Goal: Ask a question: Seek information or help from site administrators or community

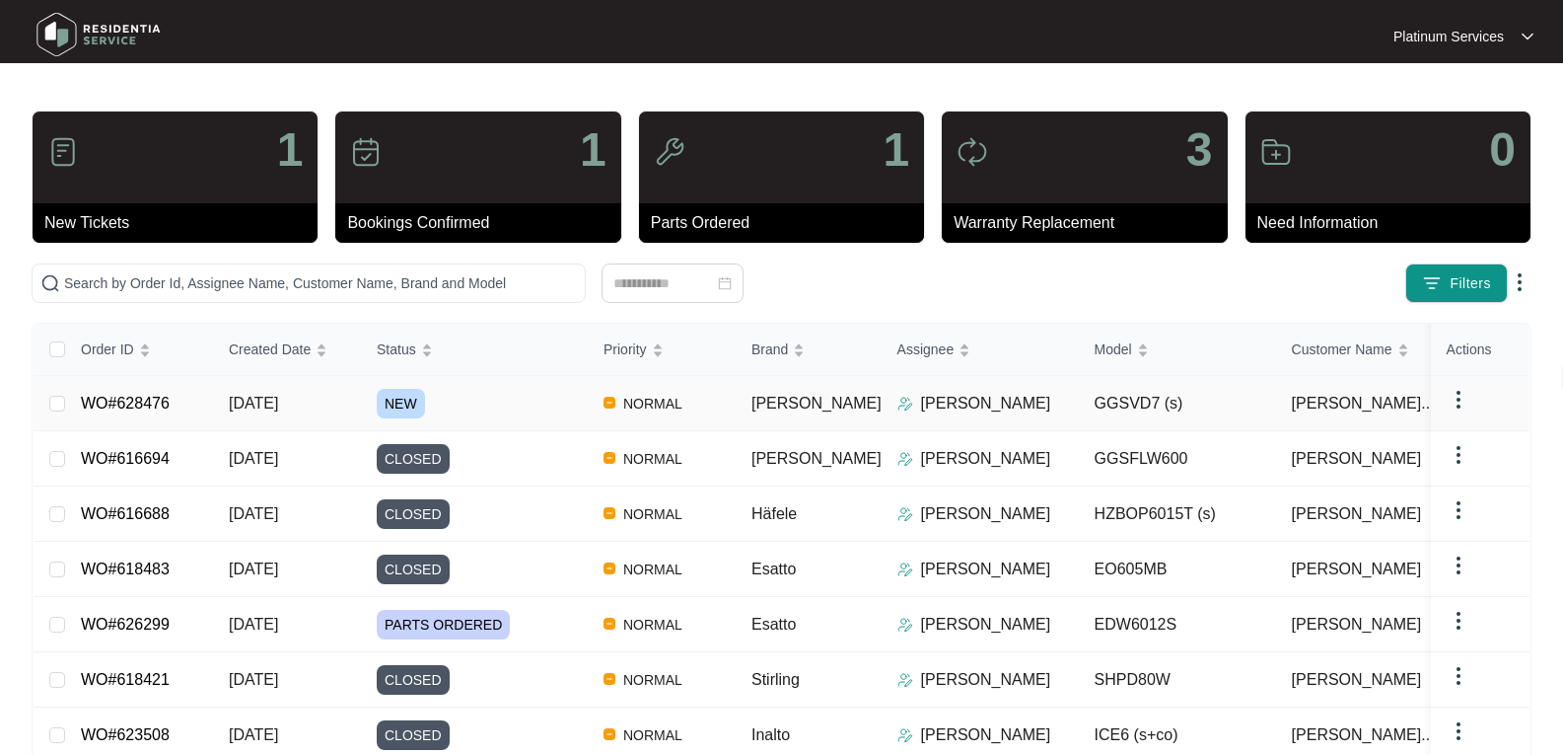
click at [278, 397] on span "[DATE]" at bounding box center [253, 403] width 49 height 17
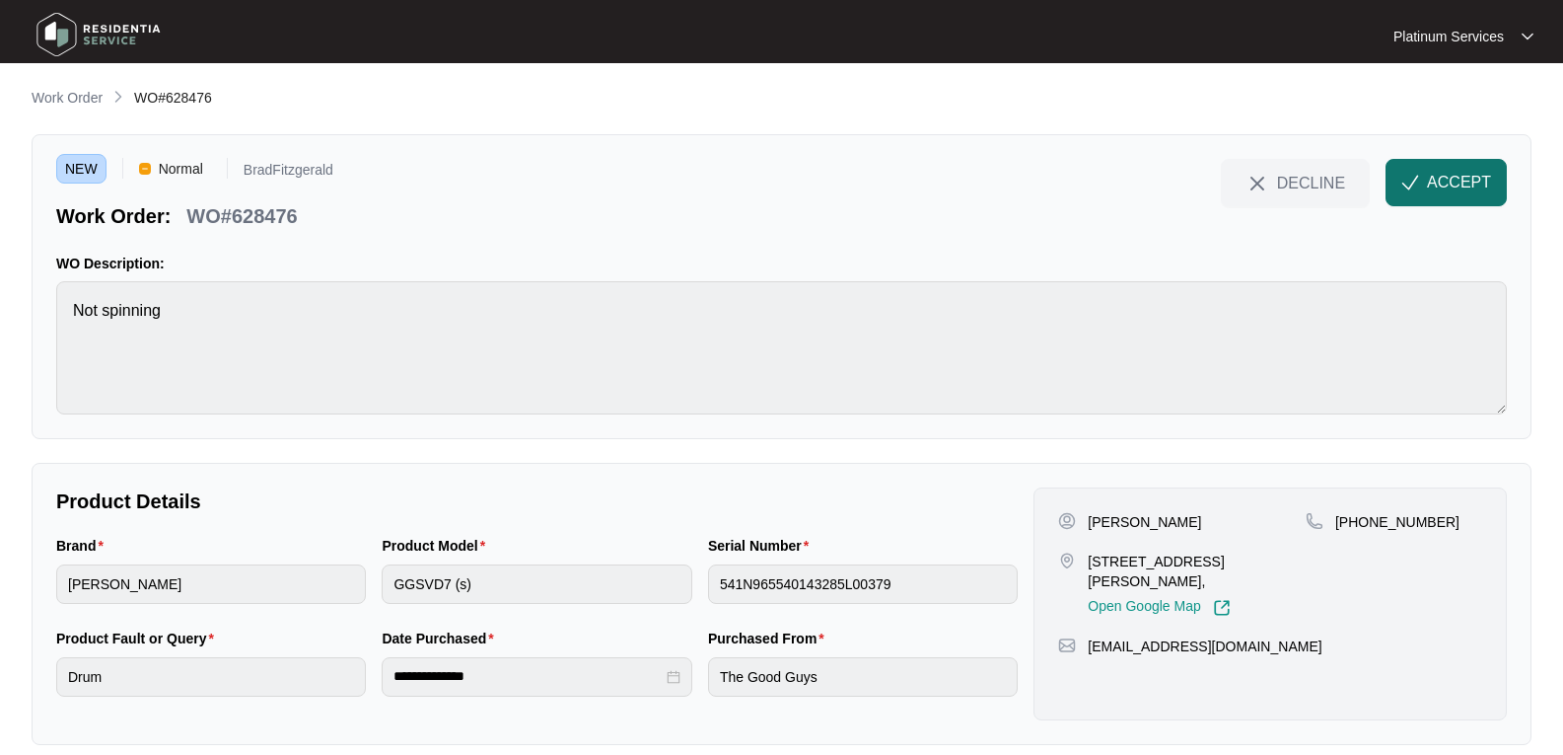
click at [1443, 172] on span "ACCEPT" at bounding box center [1459, 183] width 64 height 24
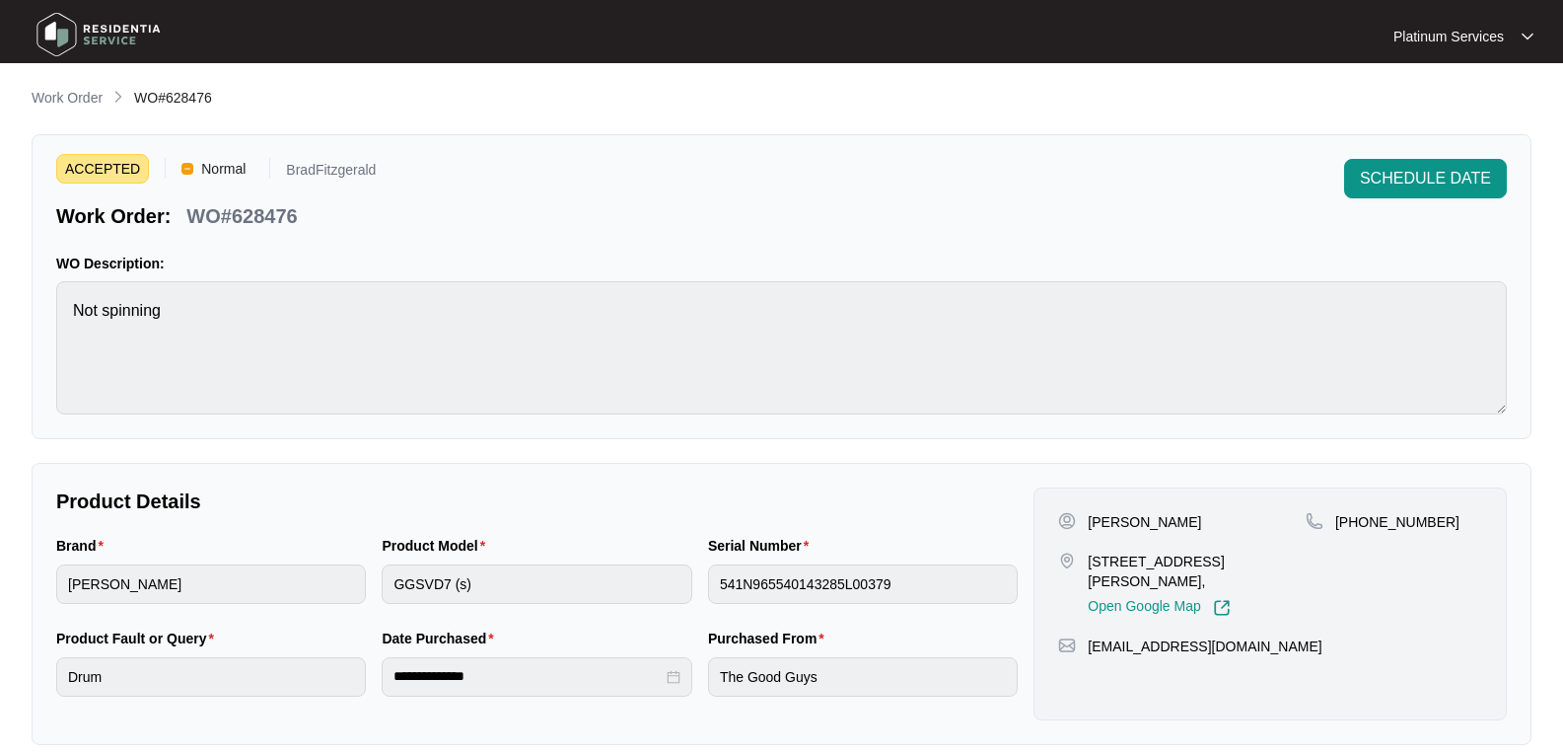
drag, startPoint x: 1210, startPoint y: 519, endPoint x: 1092, endPoint y: 520, distance: 118.4
click at [1092, 520] on div "[PERSON_NAME]" at bounding box center [1182, 522] width 248 height 20
copy p "[PERSON_NAME]"
drag, startPoint x: 1149, startPoint y: 574, endPoint x: 1088, endPoint y: 560, distance: 62.7
click at [1088, 560] on p "[STREET_ADDRESS][PERSON_NAME]," at bounding box center [1197, 570] width 218 height 39
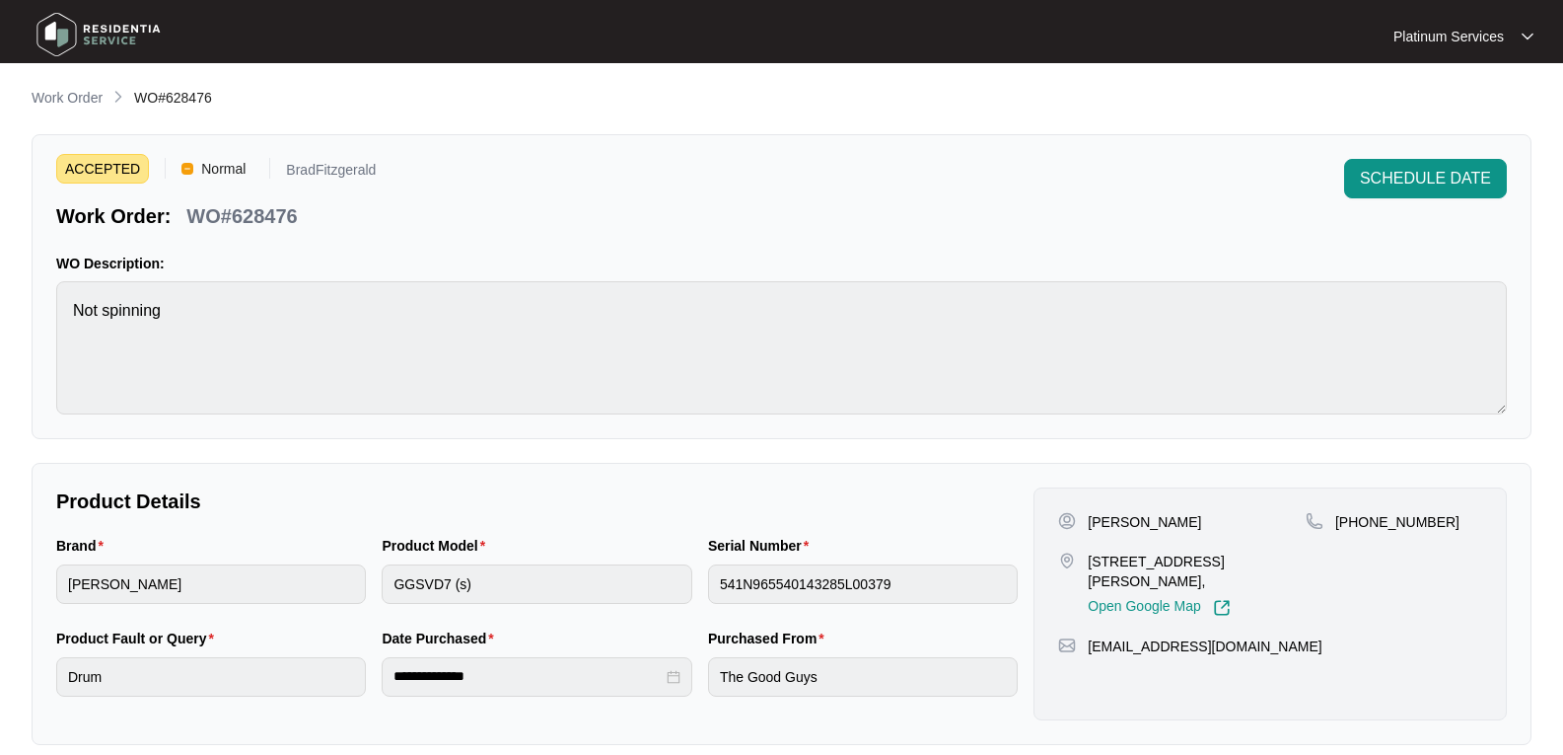
copy p "[STREET_ADDRESS][PERSON_NAME],"
drag, startPoint x: 1243, startPoint y: 651, endPoint x: 1090, endPoint y: 650, distance: 152.9
click at [1090, 650] on div "[EMAIL_ADDRESS][DOMAIN_NAME]" at bounding box center [1270, 646] width 424 height 20
copy p "[EMAIL_ADDRESS][DOMAIN_NAME]"
drag, startPoint x: 1438, startPoint y: 518, endPoint x: 1337, endPoint y: 528, distance: 101.1
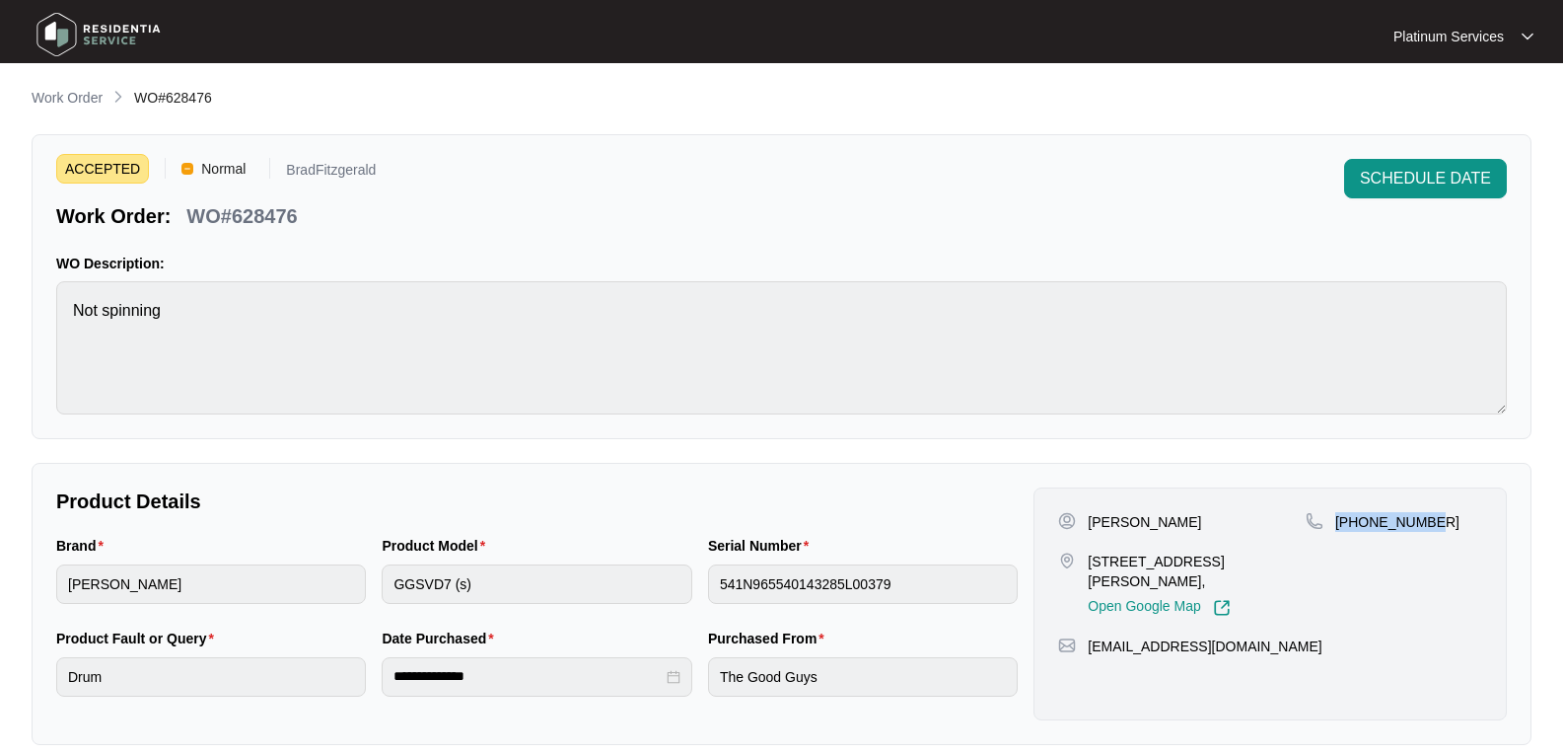
click at [1337, 528] on div "[PHONE_NUMBER]" at bounding box center [1394, 522] width 177 height 20
copy p "[PHONE_NUMBER]"
click at [360, 590] on div "Brand [PERSON_NAME] Product Model GGSVD7 (s) Serial Number 541N965540143285L003…" at bounding box center [536, 581] width 977 height 93
click at [33, 579] on div "**********" at bounding box center [782, 604] width 1500 height 282
click at [286, 223] on p "WO#628476" at bounding box center [241, 216] width 110 height 28
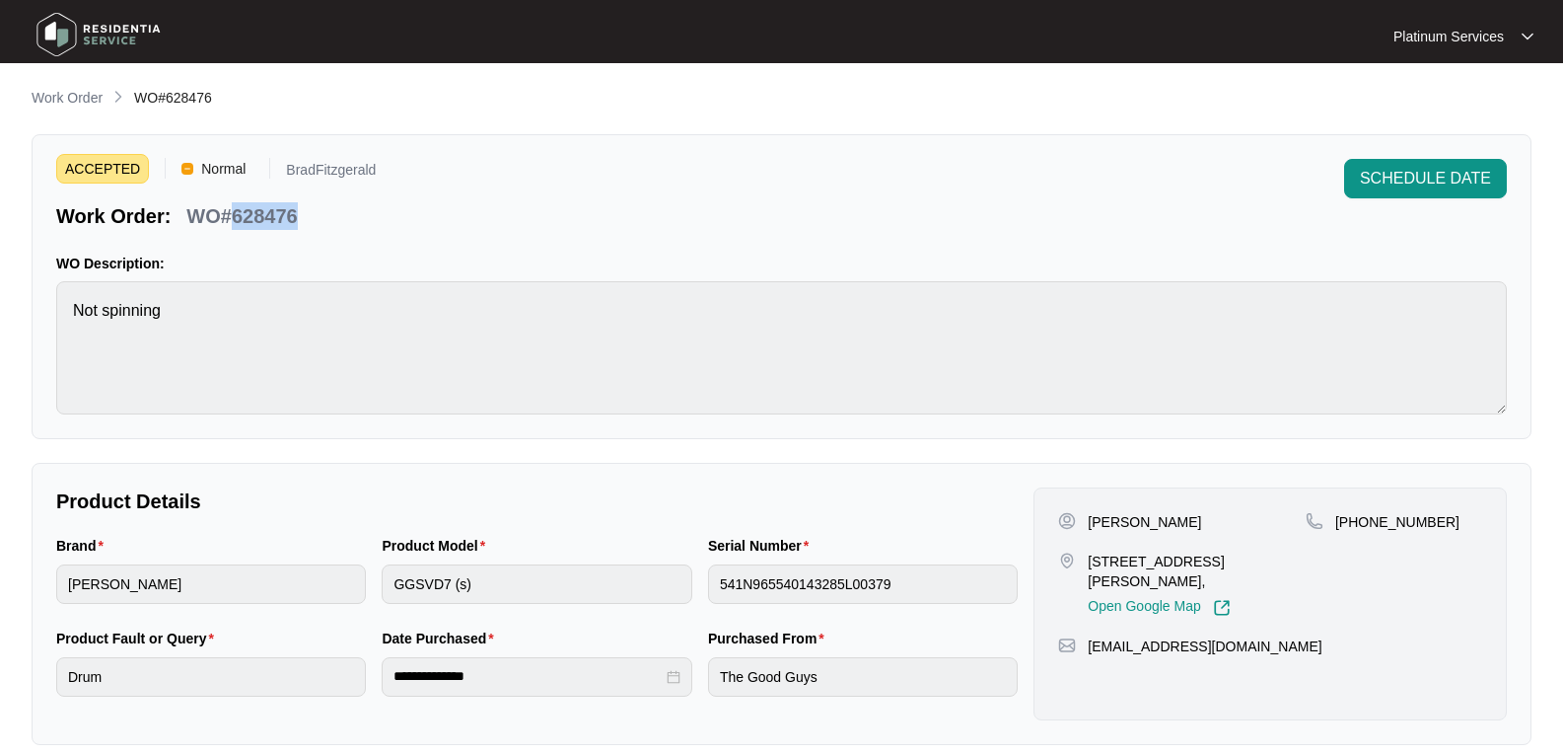
click at [286, 223] on p "WO#628476" at bounding box center [241, 216] width 110 height 28
copy p "628476"
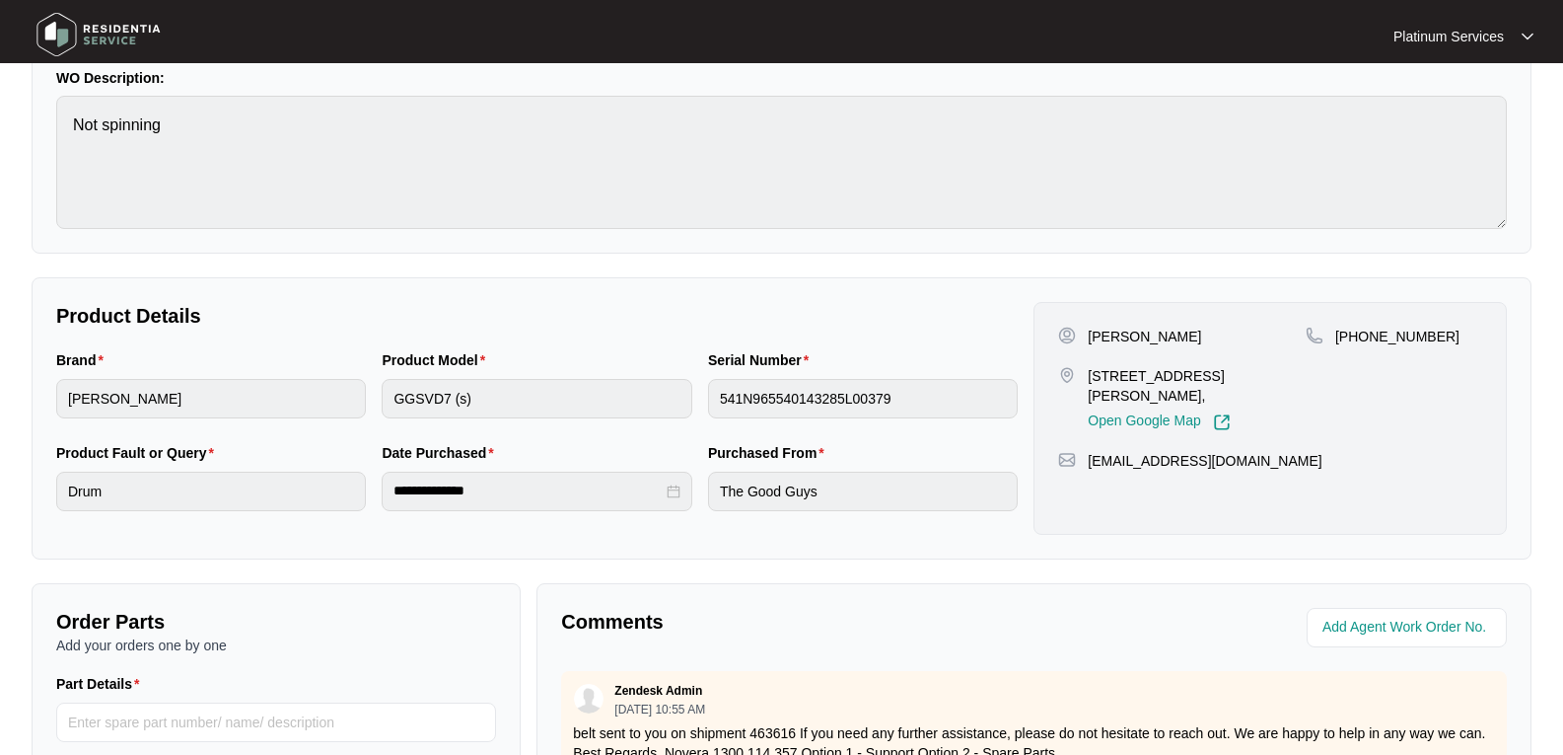
scroll to position [493, 0]
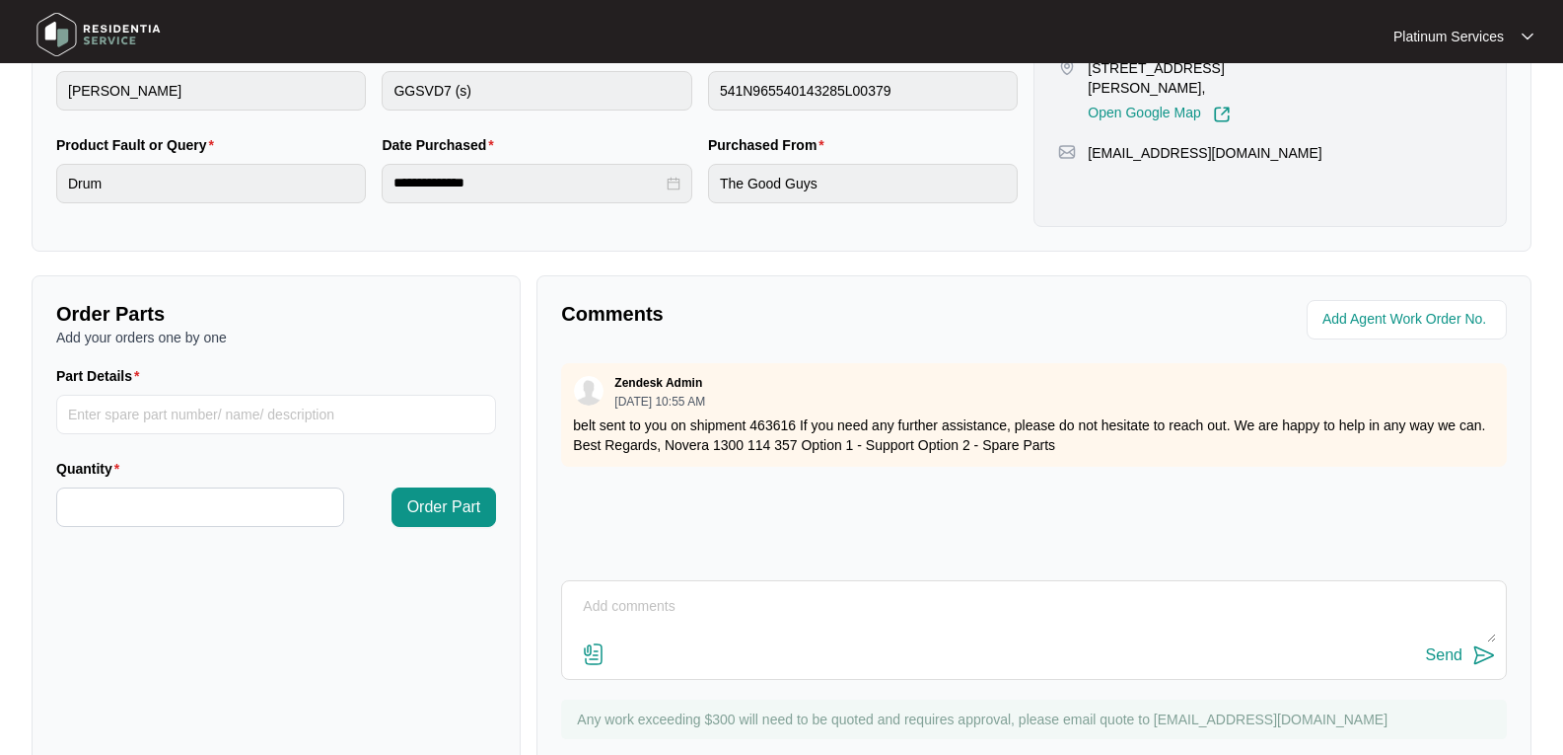
drag, startPoint x: 687, startPoint y: 631, endPoint x: 691, endPoint y: 613, distance: 19.2
click at [687, 629] on textarea at bounding box center [1034, 616] width 924 height 51
type textarea "Hi Team, May we ask for an exploded view. Thank you."
click at [1486, 662] on img at bounding box center [1485, 655] width 24 height 24
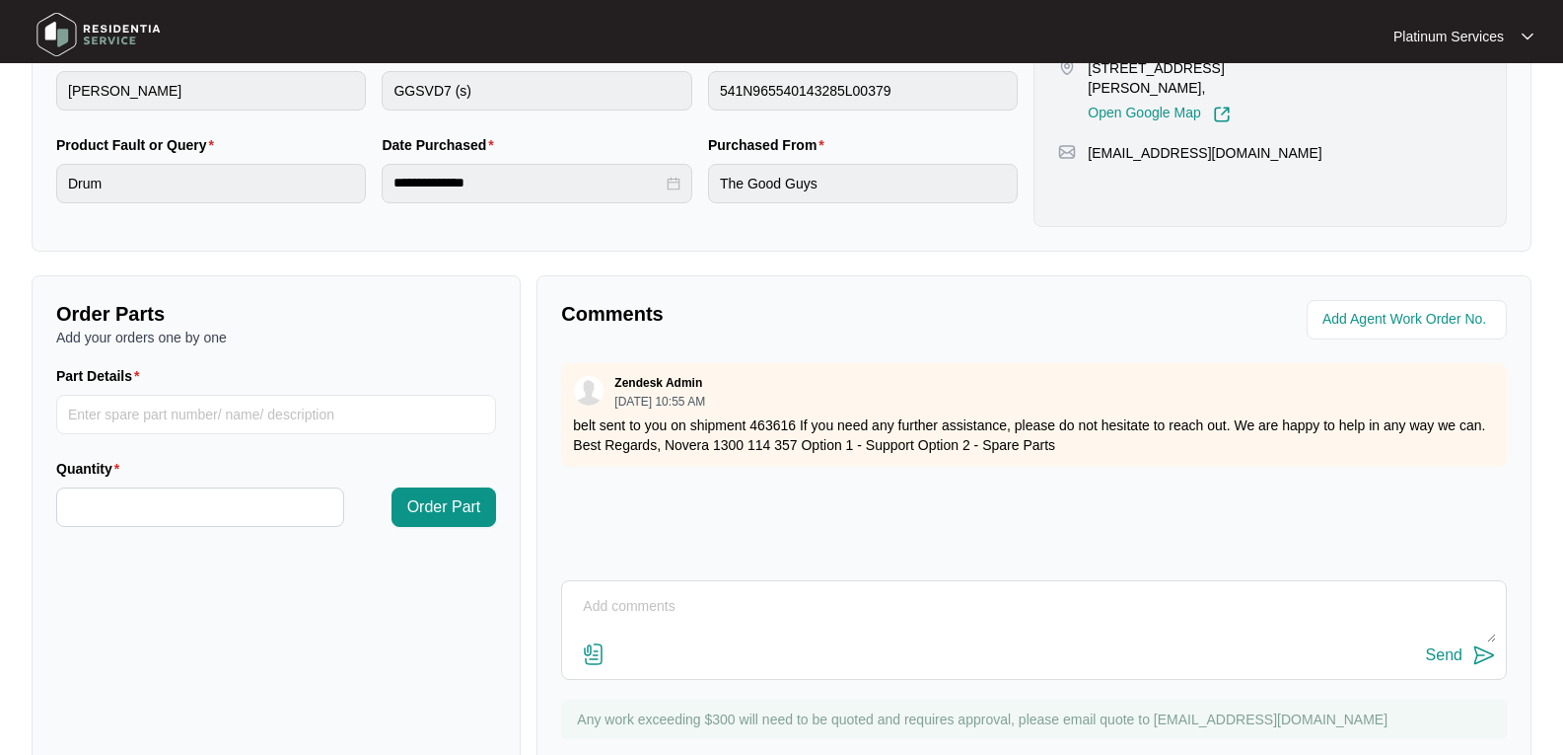
scroll to position [0, 0]
